Goal: Task Accomplishment & Management: Manage account settings

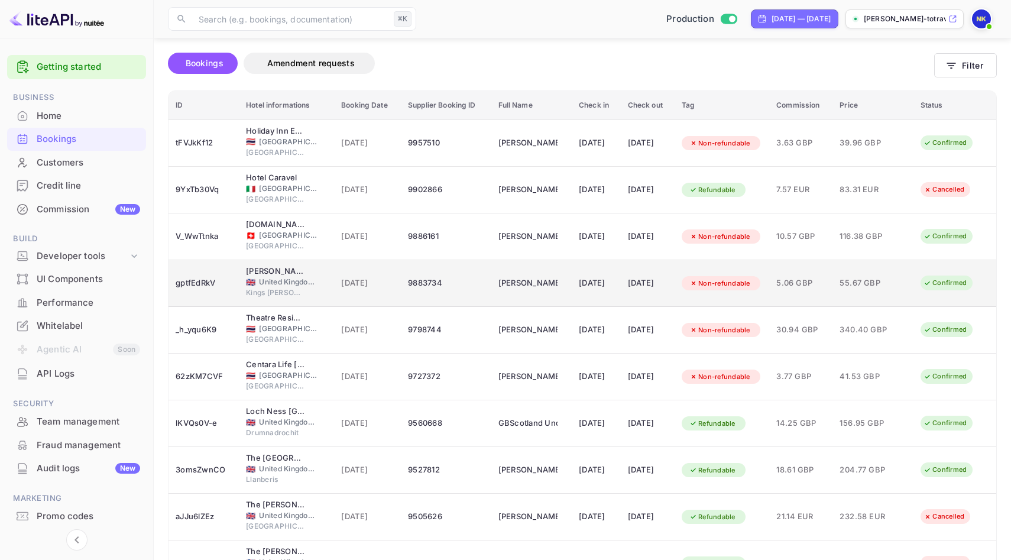
scroll to position [61, 0]
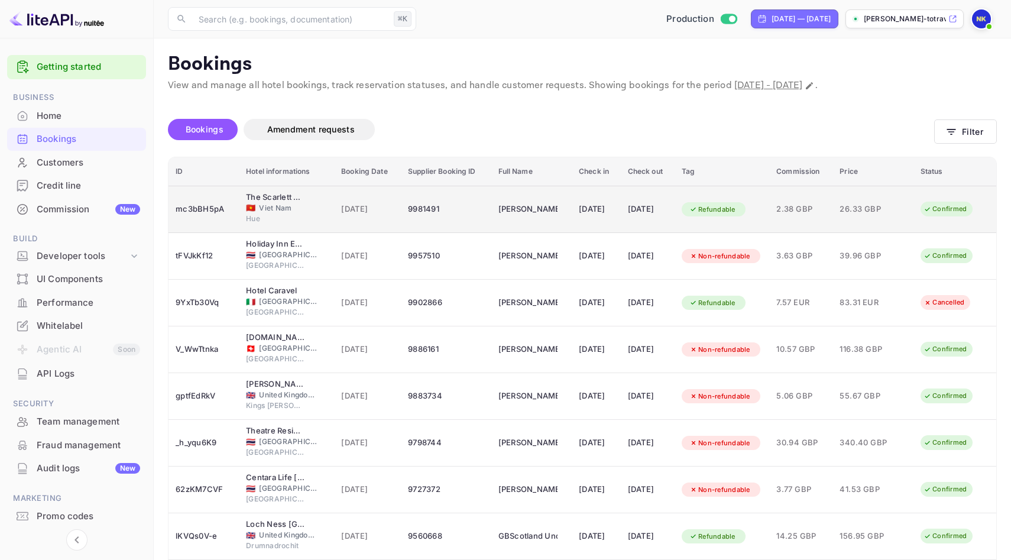
click at [892, 207] on span "26.33 GBP" at bounding box center [868, 209] width 59 height 13
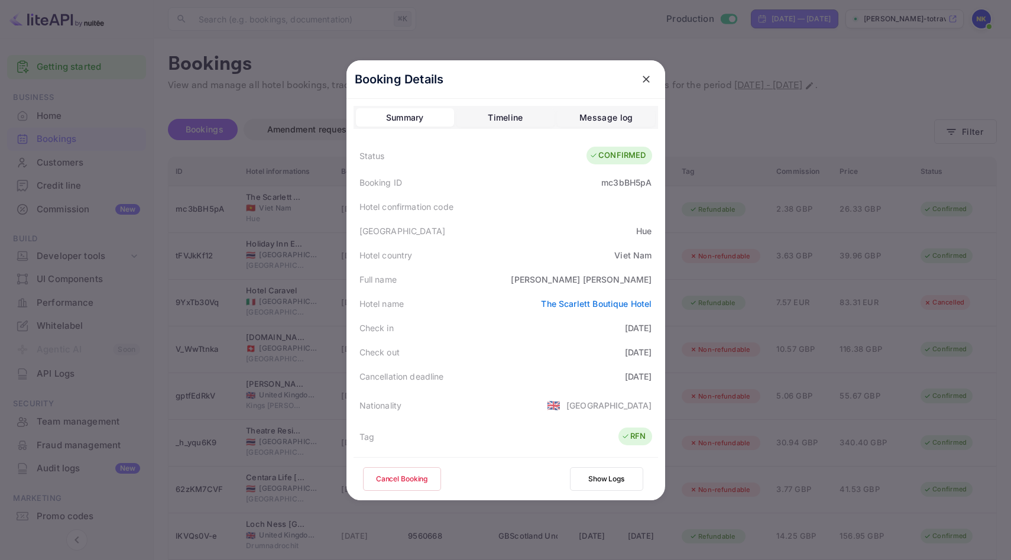
click at [414, 479] on button "Cancel Booking" at bounding box center [402, 479] width 78 height 24
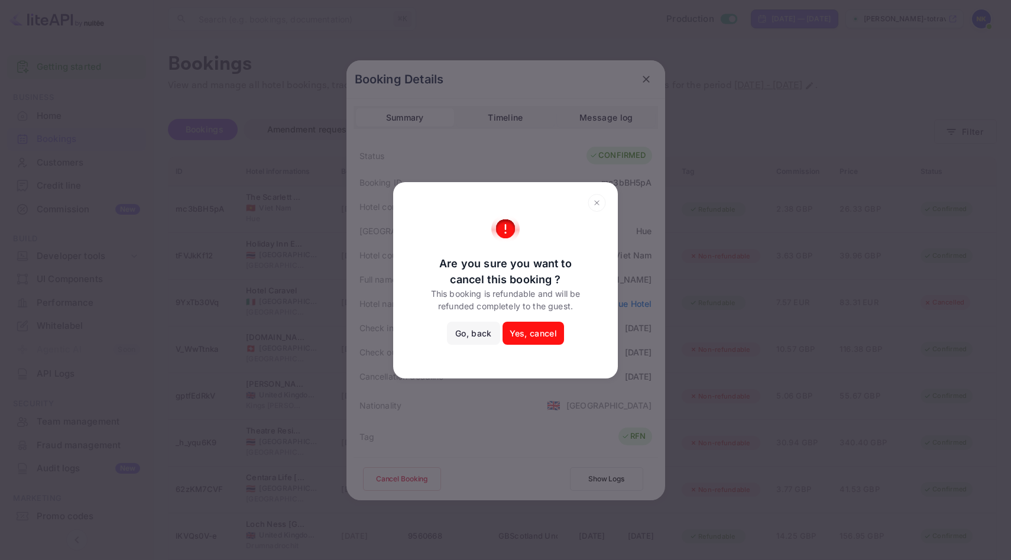
click at [530, 335] on button "Yes, cancel" at bounding box center [532, 334] width 61 height 24
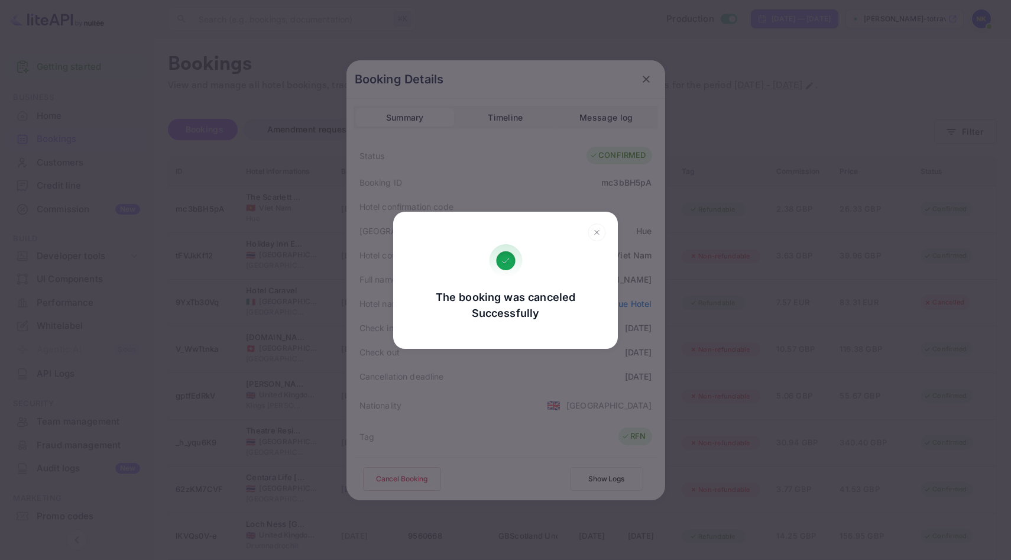
click at [537, 161] on div "The booking was canceled Successfully Go, back Yes, cancel" at bounding box center [505, 280] width 1011 height 560
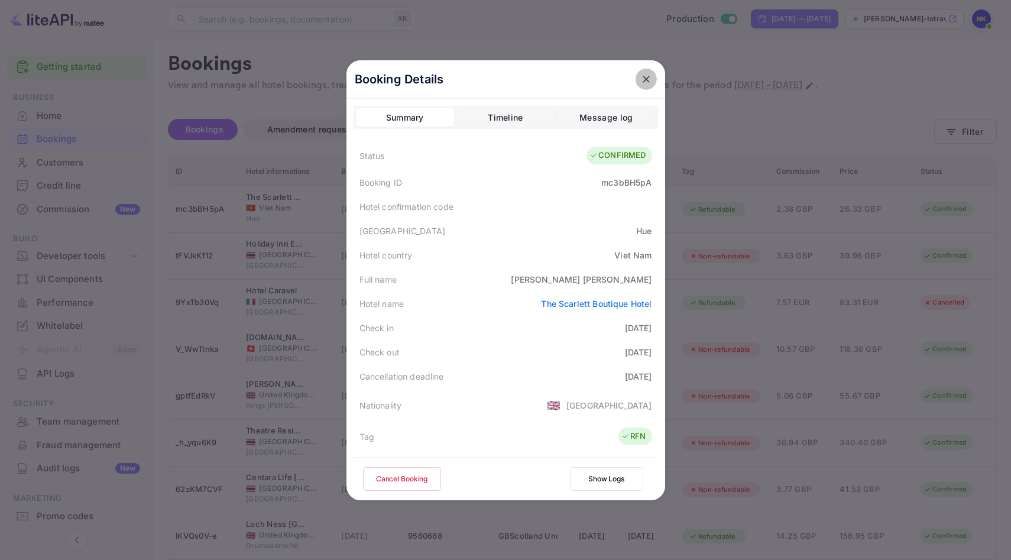
click at [642, 79] on icon "close" at bounding box center [646, 79] width 12 height 12
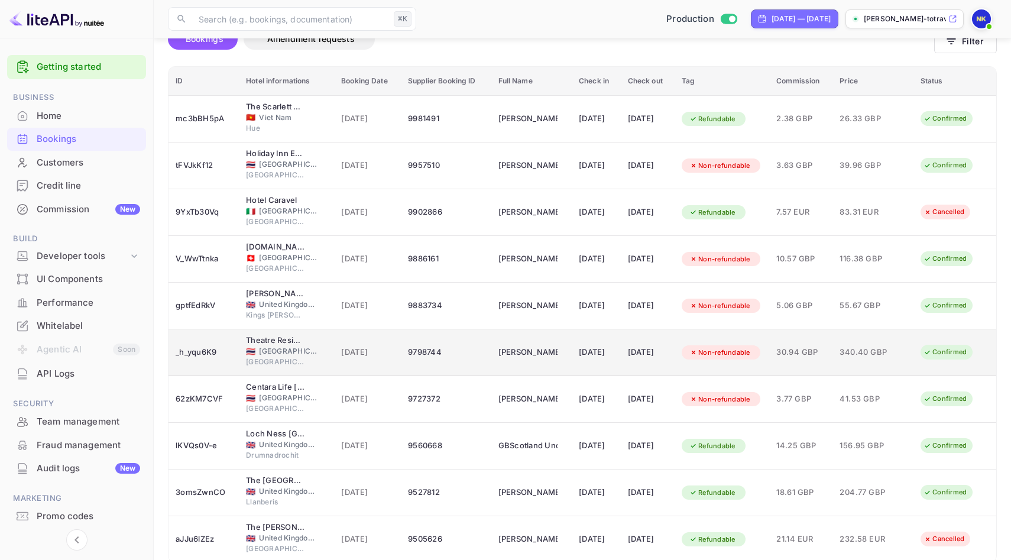
scroll to position [90, 0]
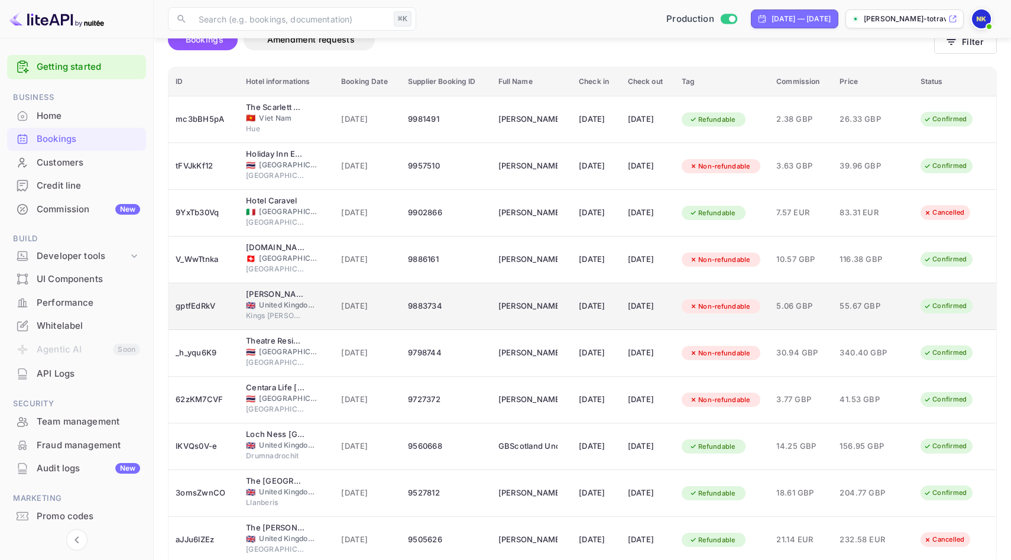
click at [519, 319] on td "[PERSON_NAME]" at bounding box center [531, 306] width 81 height 47
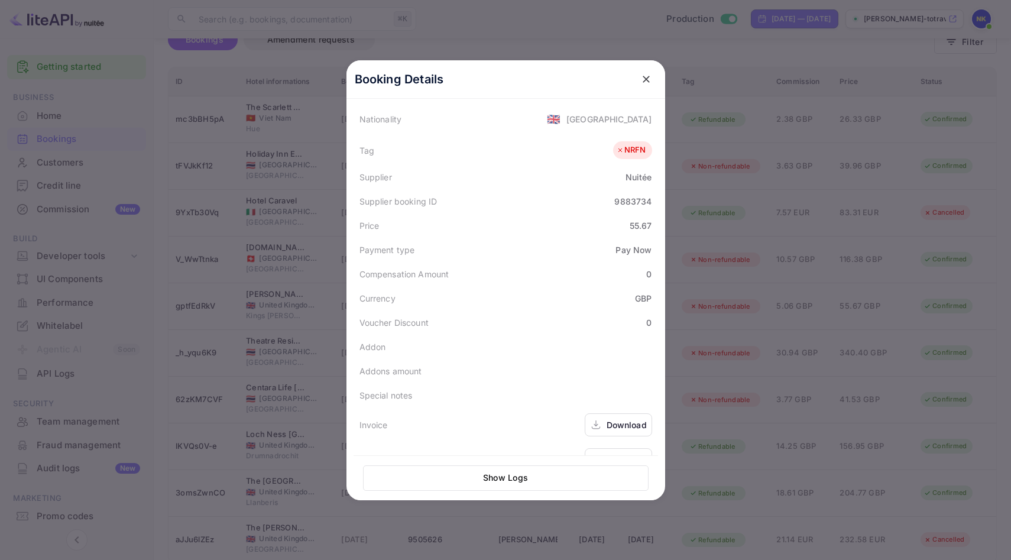
scroll to position [313, 0]
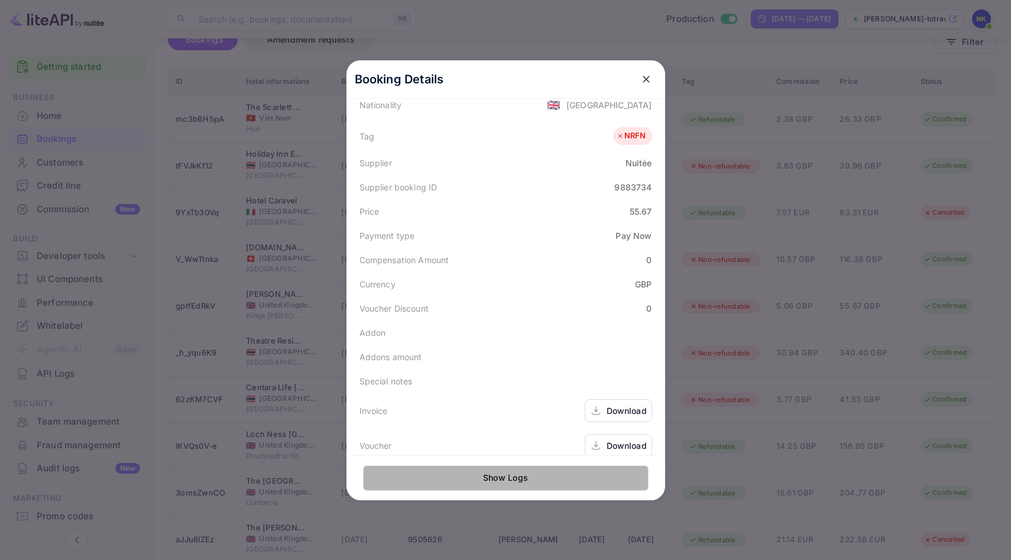
click at [525, 489] on button "Show Logs" at bounding box center [505, 477] width 285 height 25
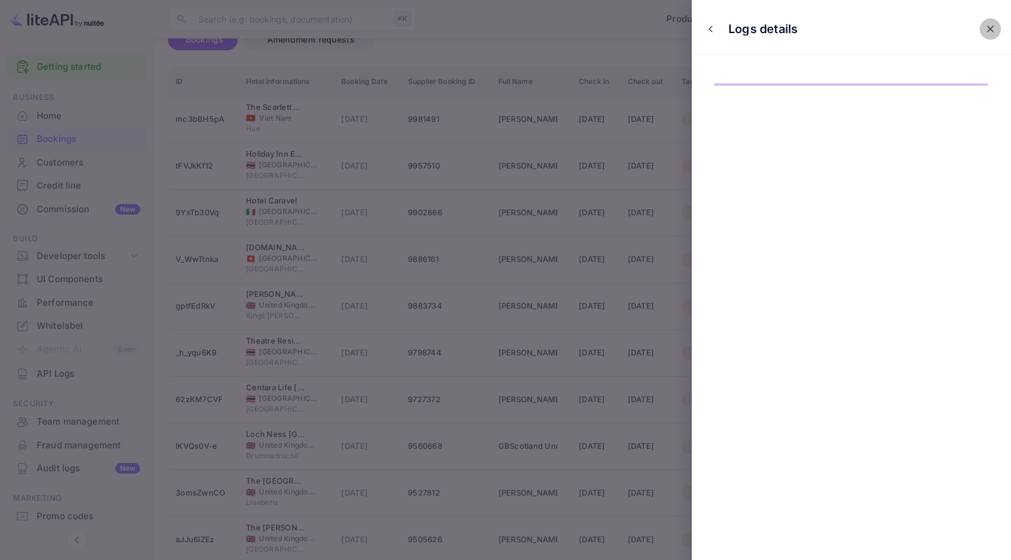
click at [989, 25] on icon "close" at bounding box center [990, 29] width 12 height 12
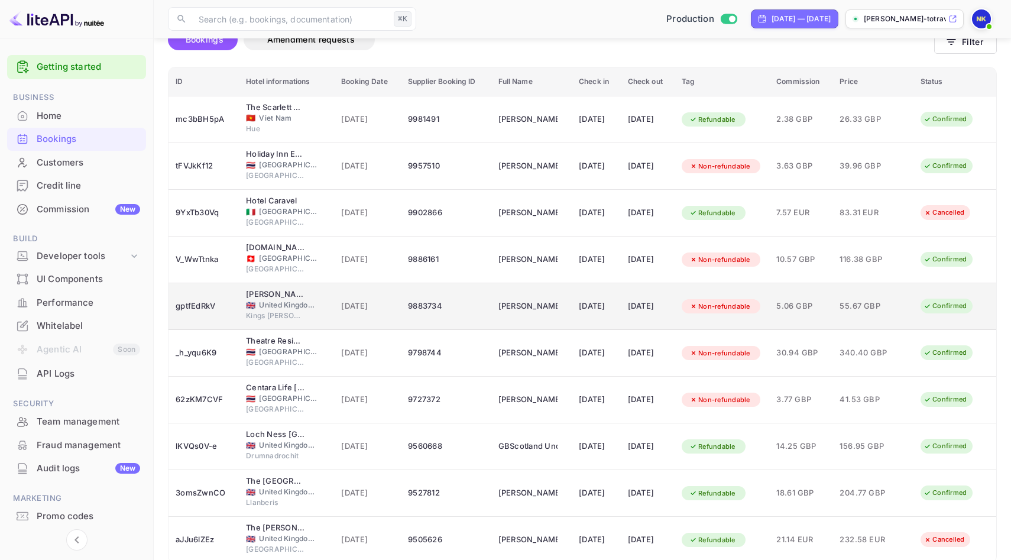
click at [579, 312] on div "[DATE]" at bounding box center [596, 306] width 35 height 19
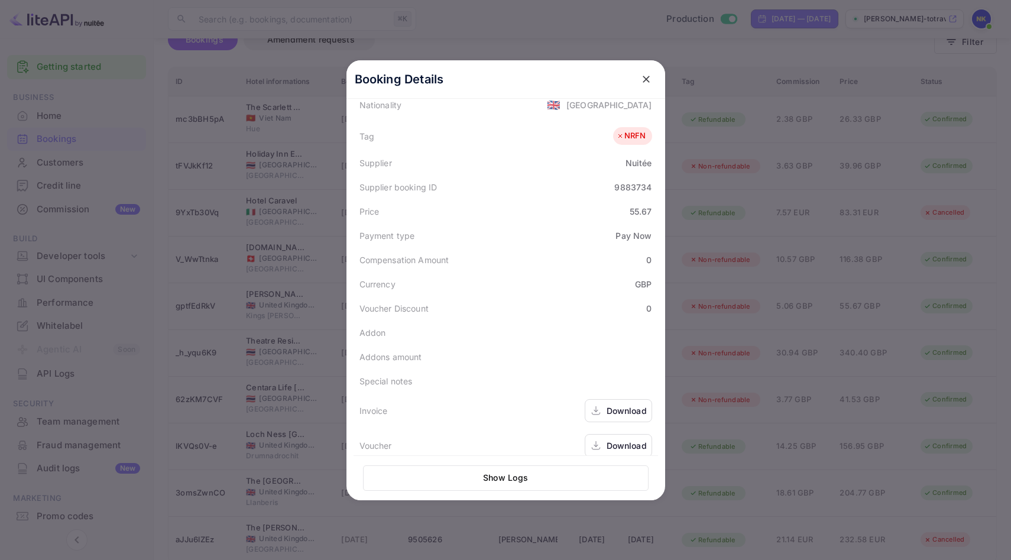
click at [509, 472] on button "Show Logs" at bounding box center [505, 477] width 285 height 25
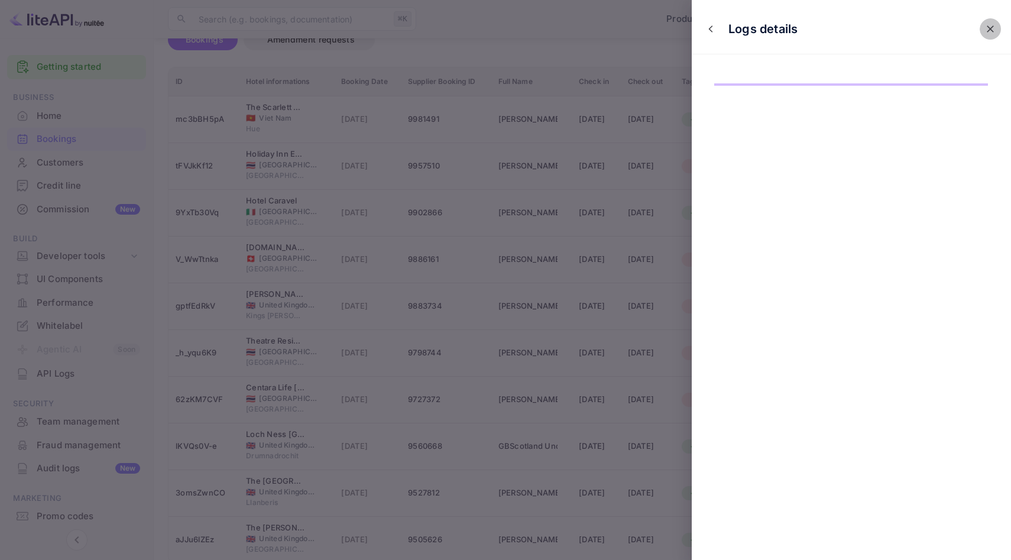
click at [988, 28] on icon "close" at bounding box center [990, 29] width 12 height 12
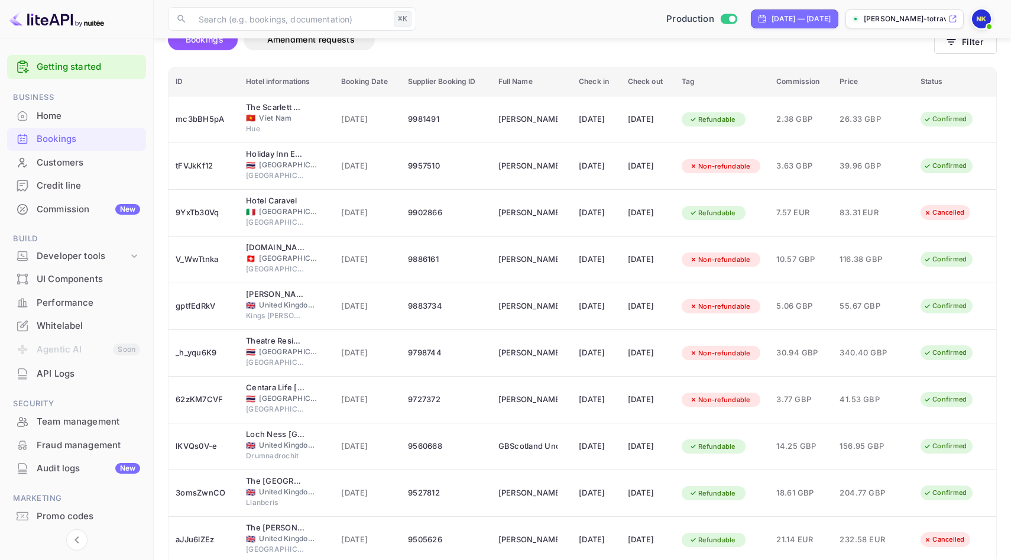
scroll to position [0, 0]
